Goal: Information Seeking & Learning: Learn about a topic

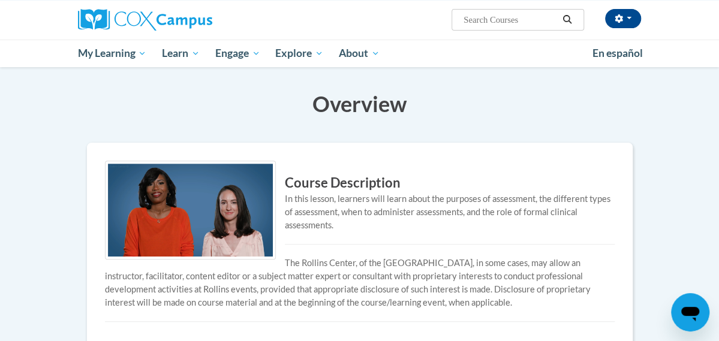
click at [153, 188] on img at bounding box center [190, 210] width 171 height 99
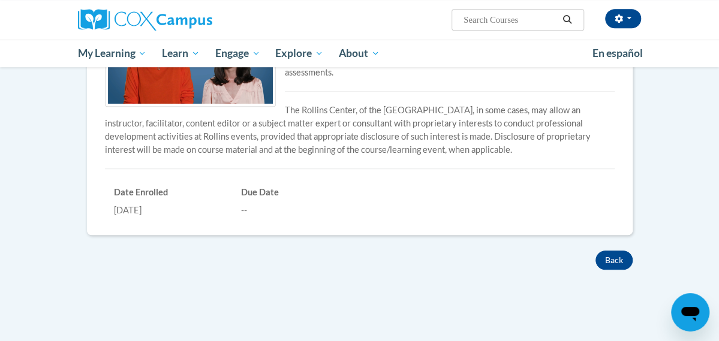
scroll to position [301, 0]
click at [632, 250] on button "Back" at bounding box center [613, 259] width 37 height 19
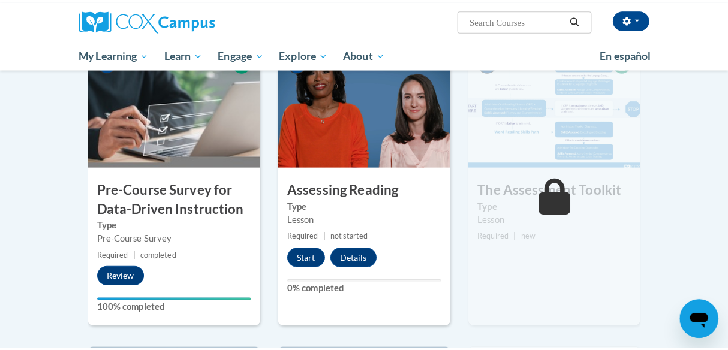
scroll to position [288, 0]
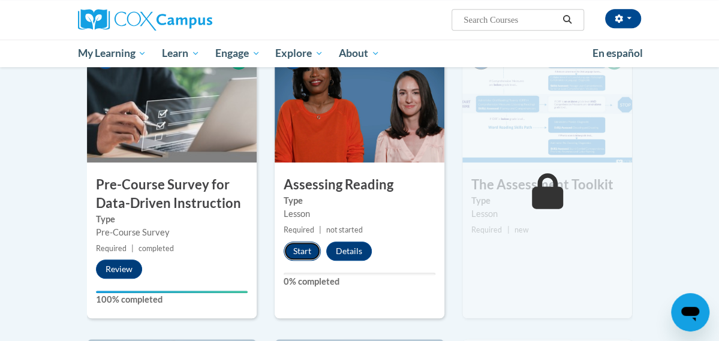
click at [284, 249] on button "Start" at bounding box center [302, 251] width 37 height 19
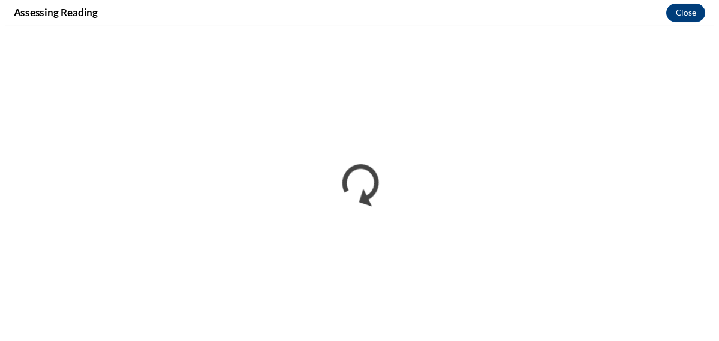
scroll to position [0, 0]
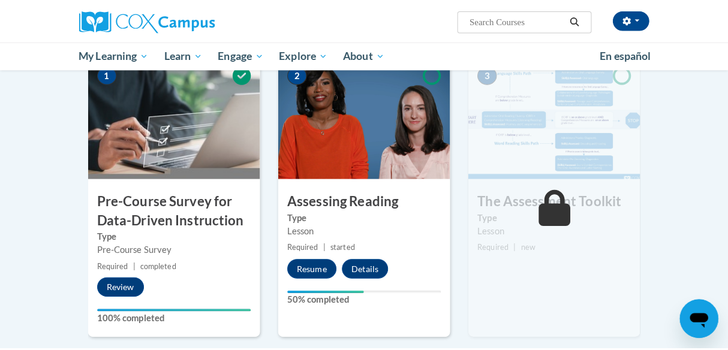
scroll to position [277, 0]
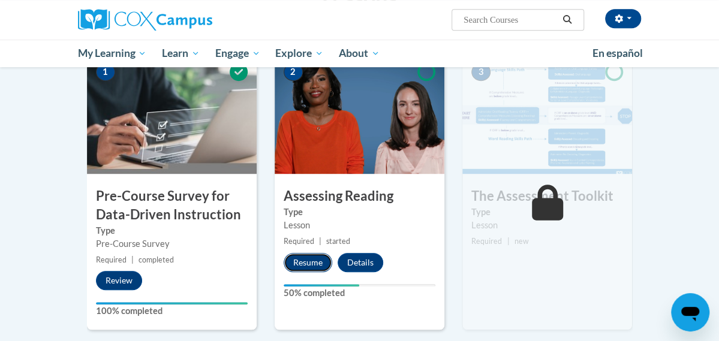
click at [289, 262] on button "Resume" at bounding box center [308, 262] width 49 height 19
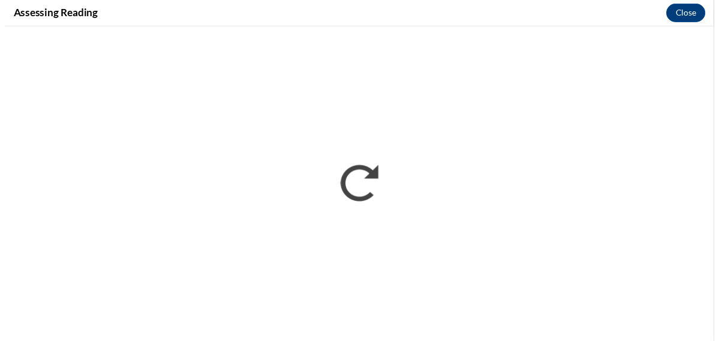
scroll to position [0, 0]
